Goal: Complete application form

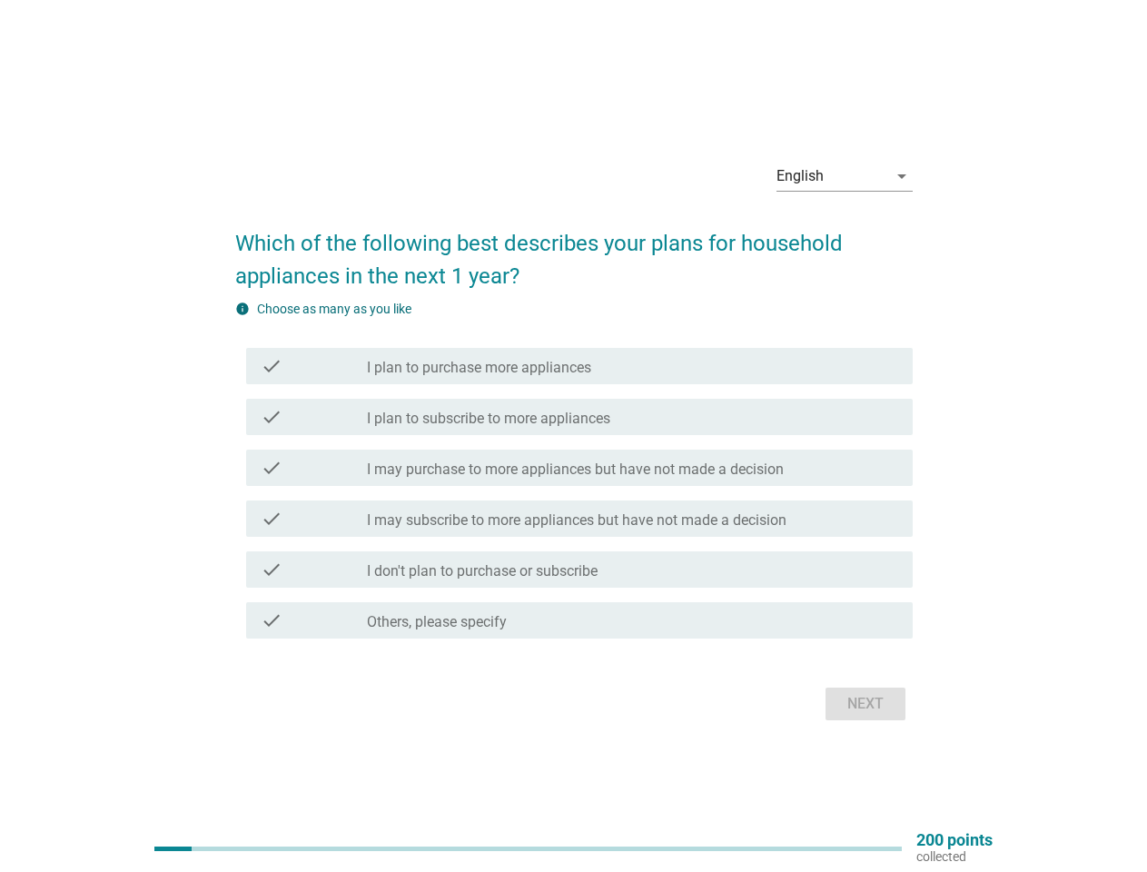
click at [574, 436] on div "check check_box_outline_blank I plan to subscribe to more appliances" at bounding box center [573, 416] width 677 height 51
click at [845, 176] on div "English" at bounding box center [831, 176] width 111 height 29
click at [574, 472] on label "I may purchase to more appliances but have not made a decision" at bounding box center [575, 469] width 417 height 18
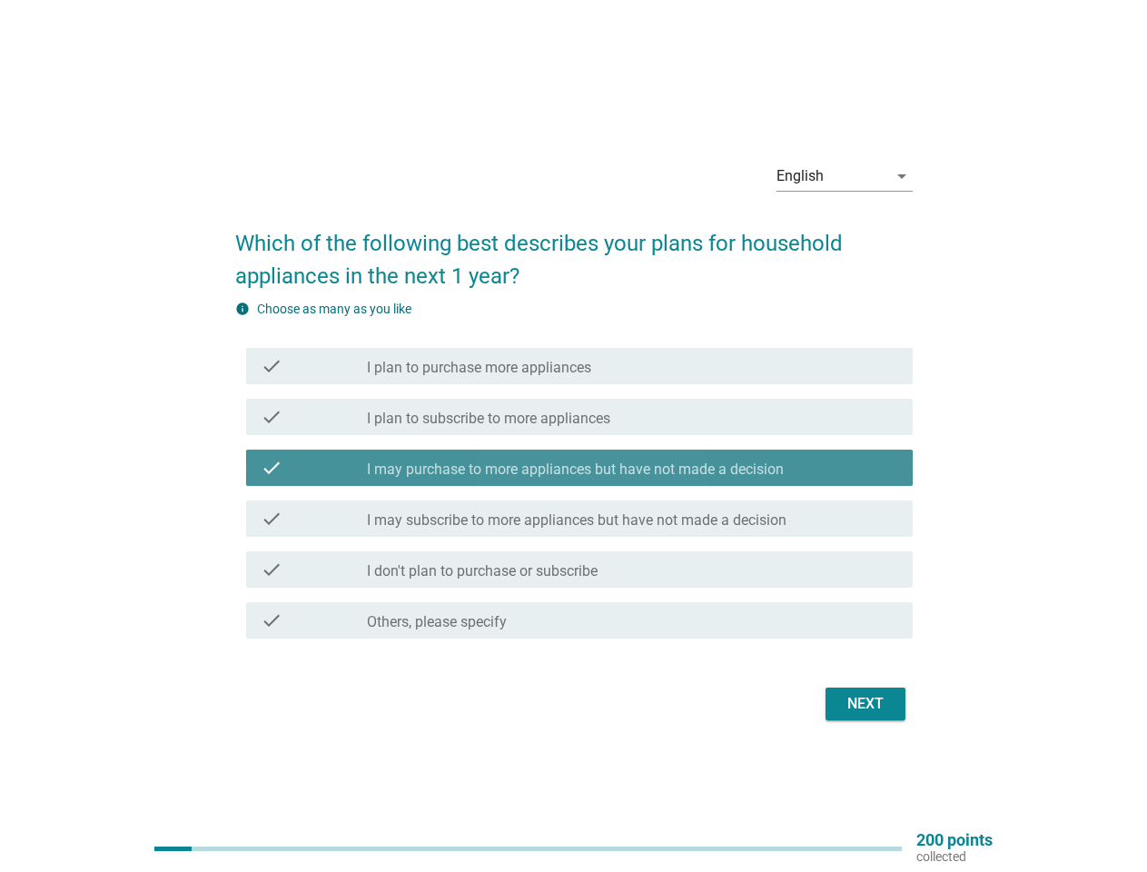
click at [579, 366] on label "I plan to purchase more appliances" at bounding box center [479, 368] width 224 height 18
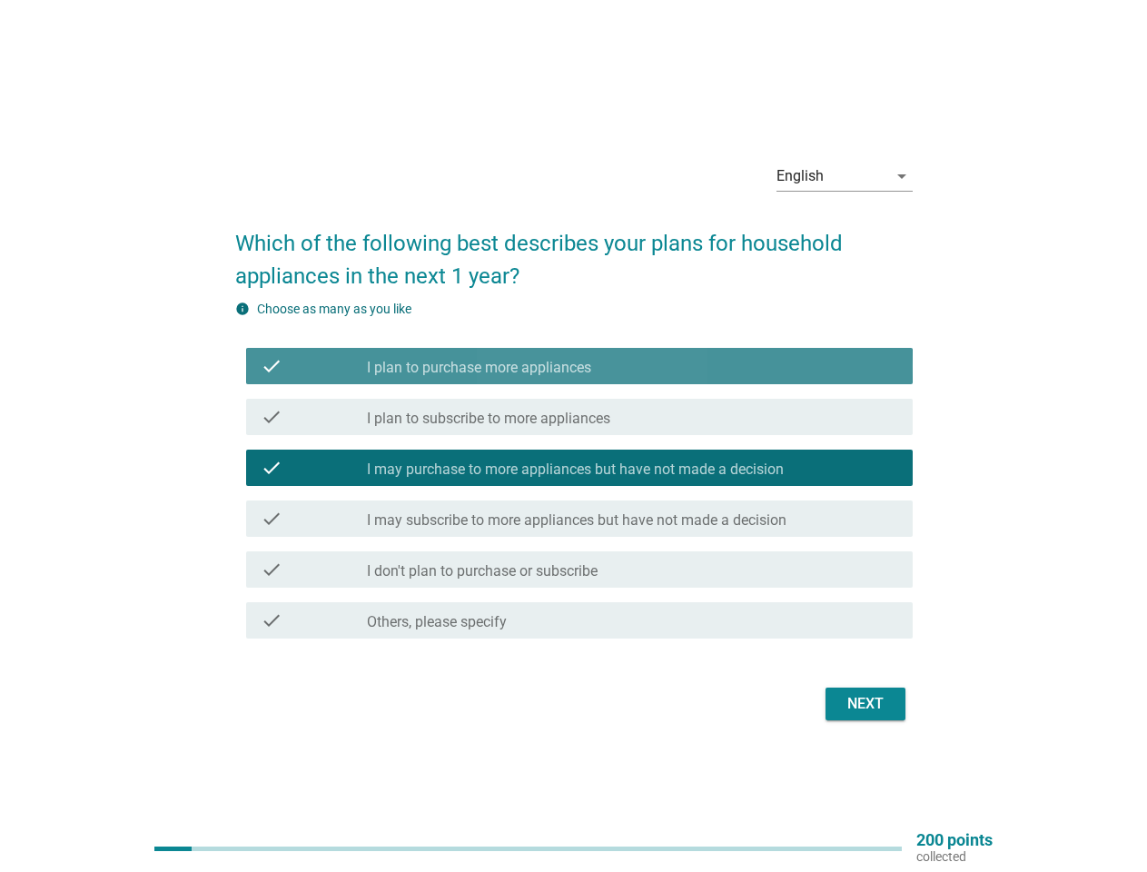
click at [579, 366] on label "I plan to purchase more appliances" at bounding box center [479, 368] width 224 height 18
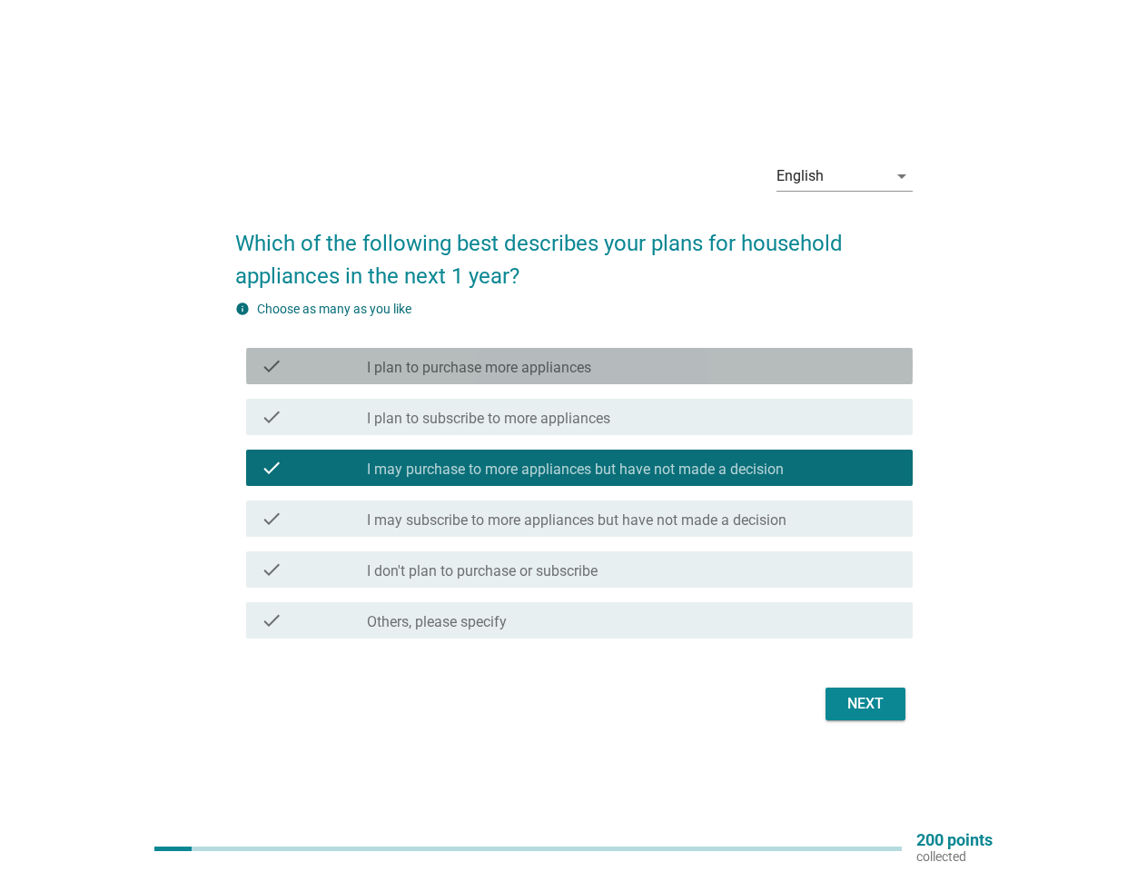
click at [479, 368] on label "I plan to purchase more appliances" at bounding box center [479, 368] width 224 height 18
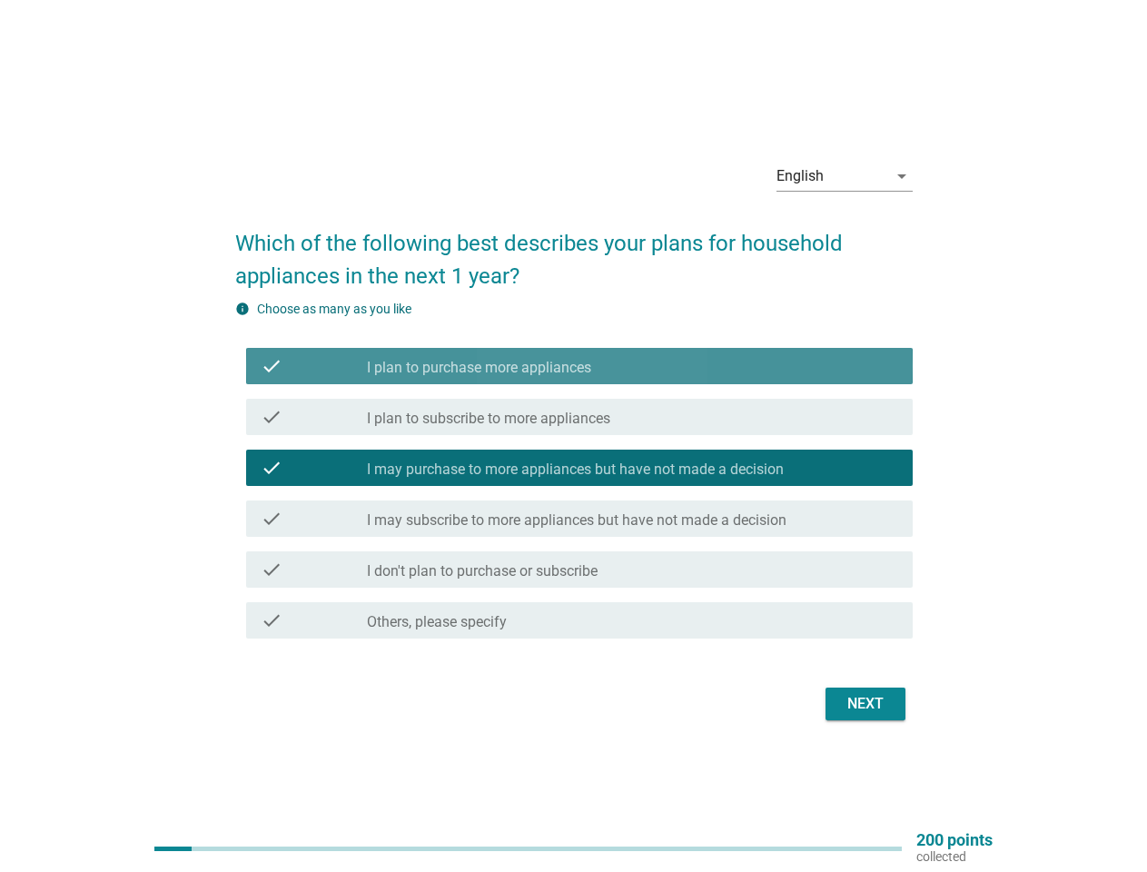
click at [479, 368] on label "I plan to purchase more appliances" at bounding box center [479, 368] width 224 height 18
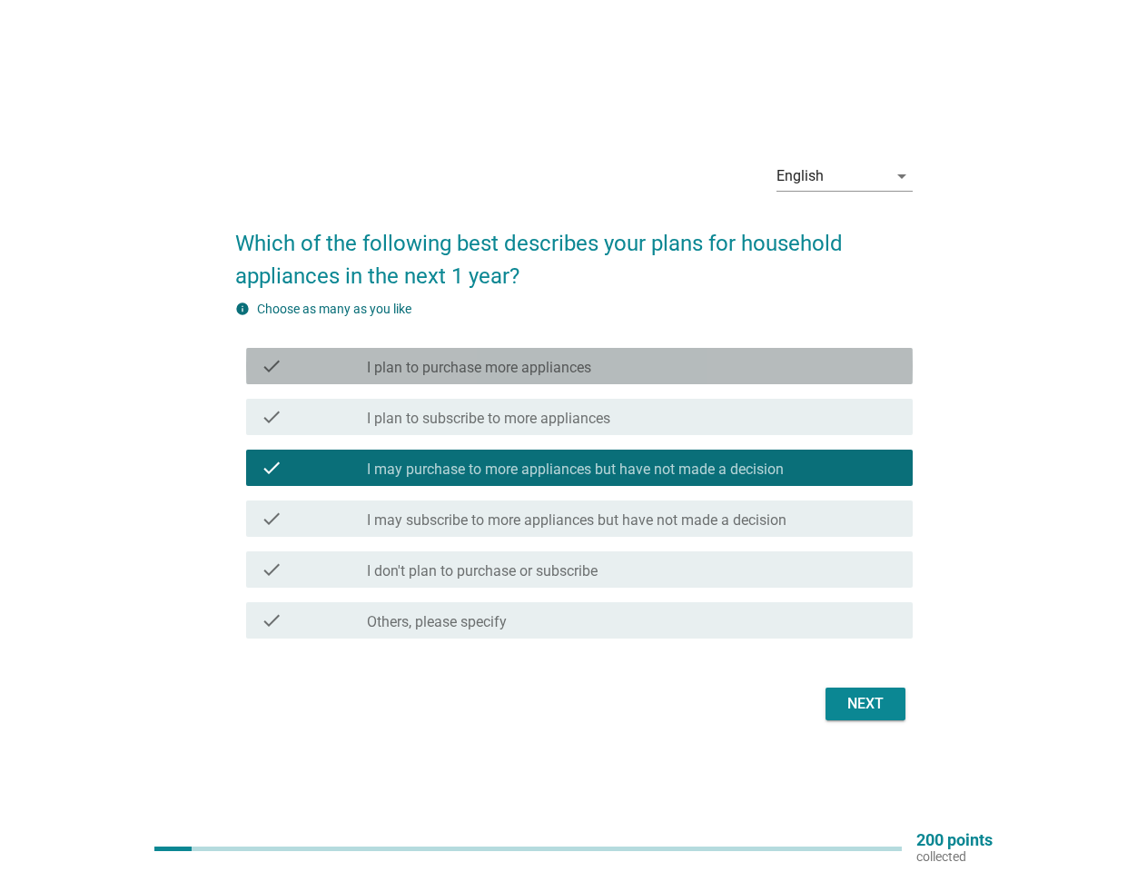
click at [579, 417] on label "I plan to subscribe to more appliances" at bounding box center [488, 419] width 243 height 18
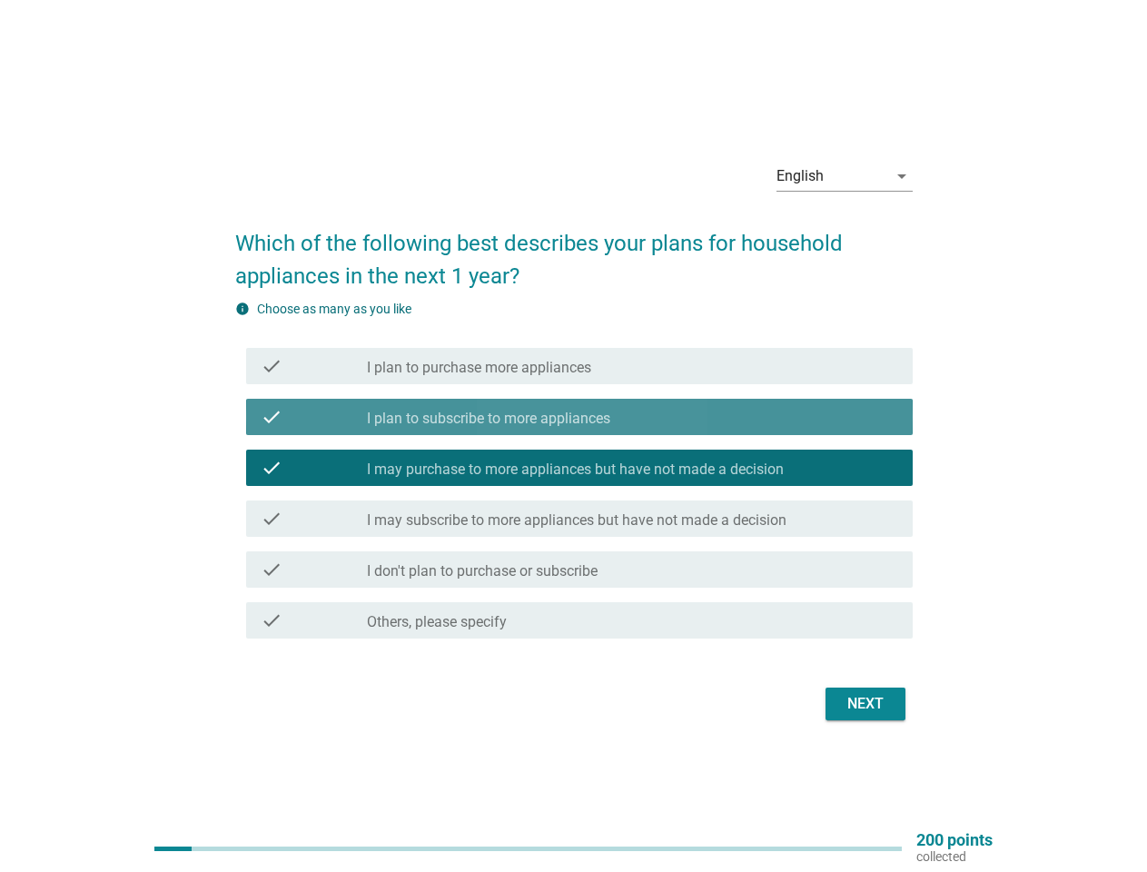
click at [579, 417] on label "I plan to subscribe to more appliances" at bounding box center [488, 419] width 243 height 18
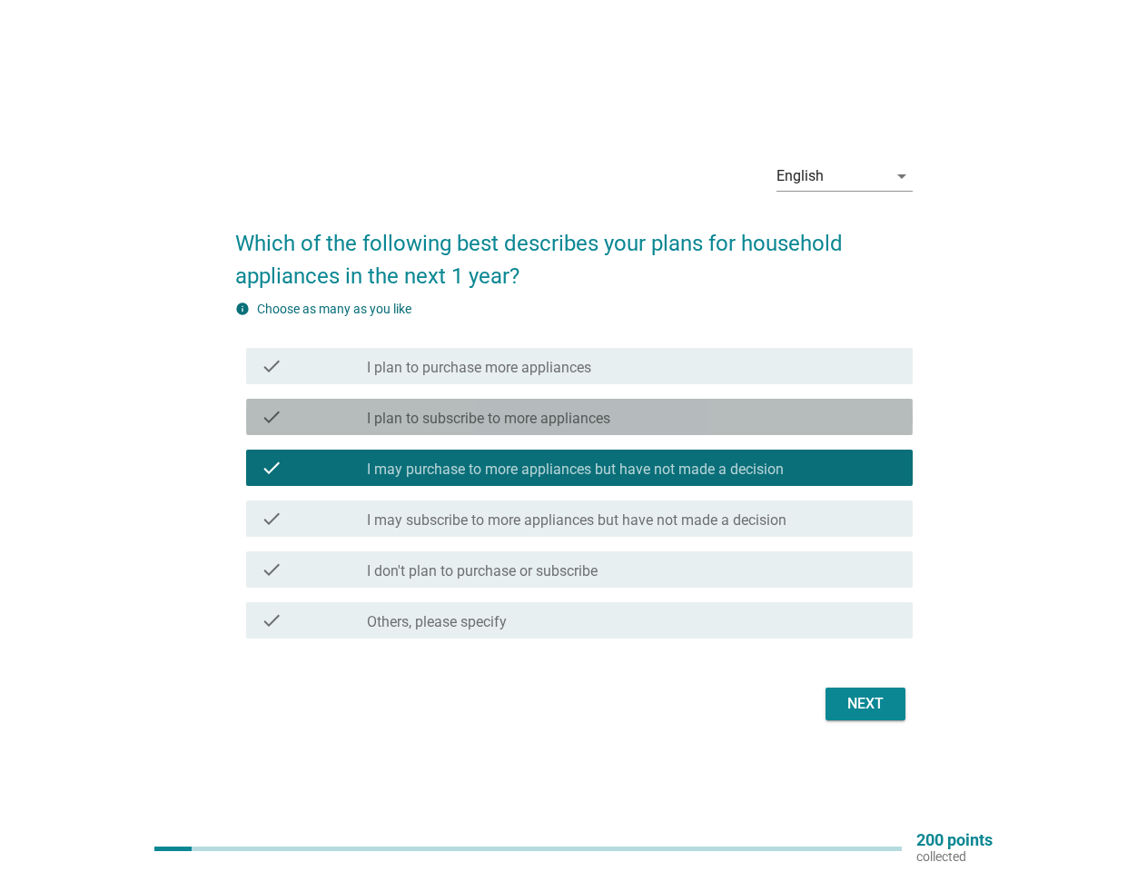
click at [489, 419] on label "I plan to subscribe to more appliances" at bounding box center [488, 419] width 243 height 18
